Goal: Go to known website: Go to known website

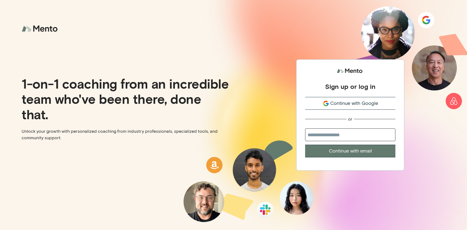
click at [337, 104] on button "Continue with Google" at bounding box center [350, 103] width 90 height 13
